Goal: Information Seeking & Learning: Learn about a topic

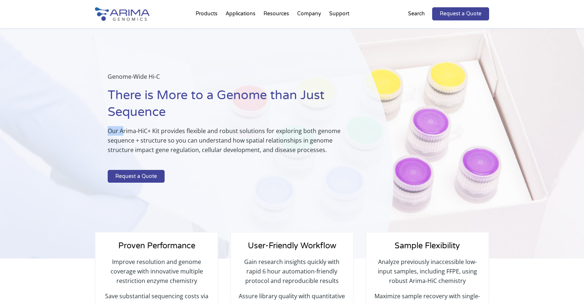
drag, startPoint x: 98, startPoint y: 130, endPoint x: 120, endPoint y: 130, distance: 21.9
click at [122, 130] on div "Genome-Wide Hi-C There is More to a Genome than Just Sequence Our Arima-HiC+ Ki…" at bounding box center [197, 143] width 394 height 231
click at [84, 128] on div "Genome-Wide Hi-C There is More to a Genome than Just Sequence Our Arima-HiC+ Ki…" at bounding box center [197, 143] width 394 height 231
click at [131, 127] on p "Our Arima-HiC+ Kit provides flexible and robust solutions for exploring both ge…" at bounding box center [233, 143] width 250 height 34
drag, startPoint x: 120, startPoint y: 132, endPoint x: 157, endPoint y: 133, distance: 36.9
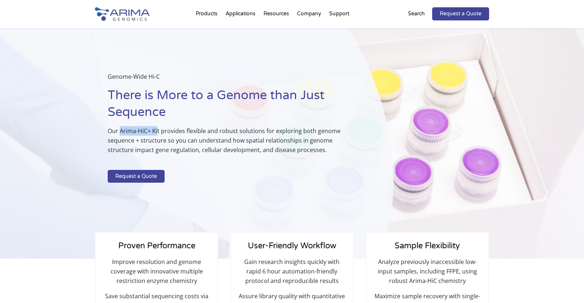
click at [157, 133] on p "Our Arima-HiC+ Kit provides flexible and robust solutions for exploring both ge…" at bounding box center [233, 143] width 250 height 34
copy p "Arima-HiC+ Ki"
click at [157, 123] on h1 "There is More to a Genome than Just Sequence" at bounding box center [233, 106] width 250 height 39
drag, startPoint x: 119, startPoint y: 131, endPoint x: 159, endPoint y: 129, distance: 40.6
click at [159, 129] on p "Our Arima-HiC+ Kit provides flexible and robust solutions for exploring both ge…" at bounding box center [233, 143] width 250 height 34
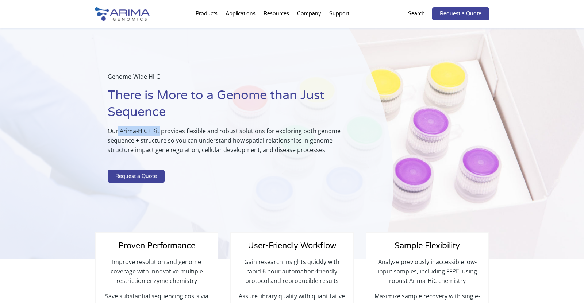
copy p "Arima-HiC+ Kit"
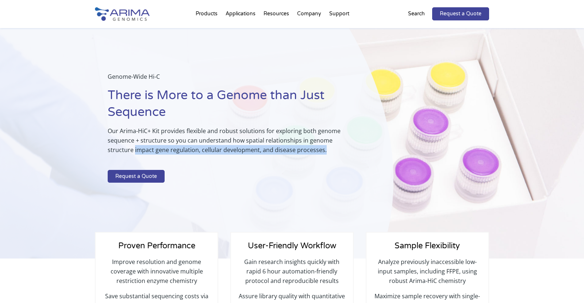
drag, startPoint x: 104, startPoint y: 146, endPoint x: 313, endPoint y: 152, distance: 208.2
click at [313, 152] on div "Genome-Wide Hi-C There is More to a Genome than Just Sequence Our Arima-HiC+ Ki…" at bounding box center [197, 143] width 394 height 231
copy p "impact gene regulation, cellular development, and disease processes."
